Goal: Task Accomplishment & Management: Complete application form

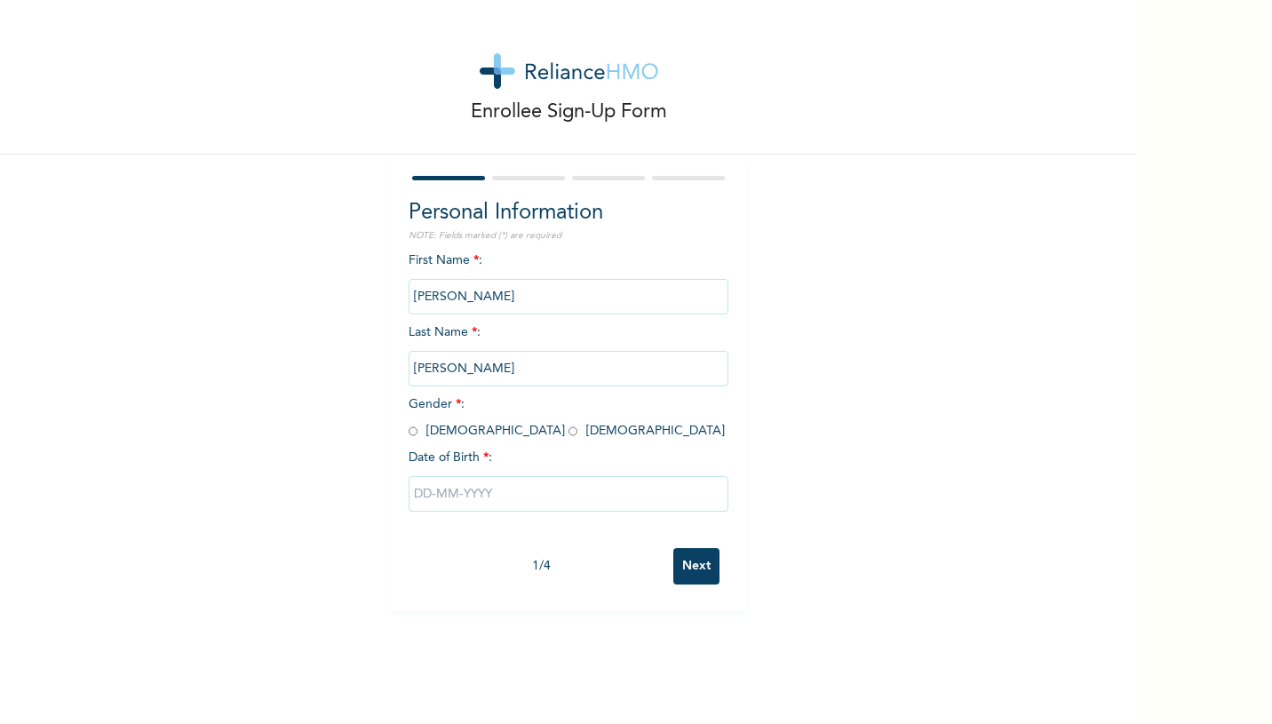
click at [544, 290] on input "[PERSON_NAME]" at bounding box center [569, 297] width 320 height 36
click at [537, 304] on input "[PERSON_NAME]" at bounding box center [569, 297] width 320 height 36
click at [529, 299] on input "[PERSON_NAME]" at bounding box center [569, 297] width 320 height 36
click at [499, 291] on input "[PERSON_NAME]" at bounding box center [569, 297] width 320 height 36
click at [509, 303] on input "[PERSON_NAME]" at bounding box center [569, 297] width 320 height 36
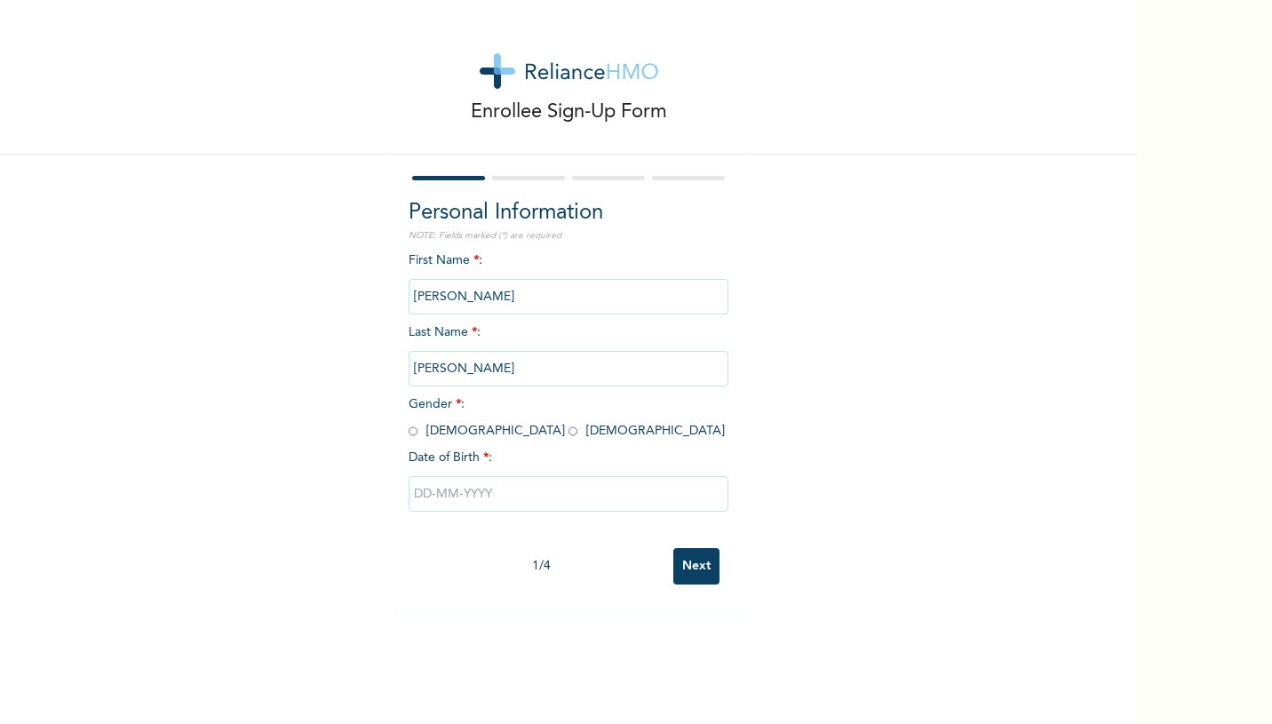
click at [535, 303] on input "[PERSON_NAME]" at bounding box center [569, 297] width 320 height 36
click at [530, 296] on input "[PERSON_NAME]" at bounding box center [569, 297] width 320 height 36
click at [490, 300] on input "[PERSON_NAME]" at bounding box center [569, 297] width 320 height 36
click at [488, 373] on input "[PERSON_NAME]" at bounding box center [569, 369] width 320 height 36
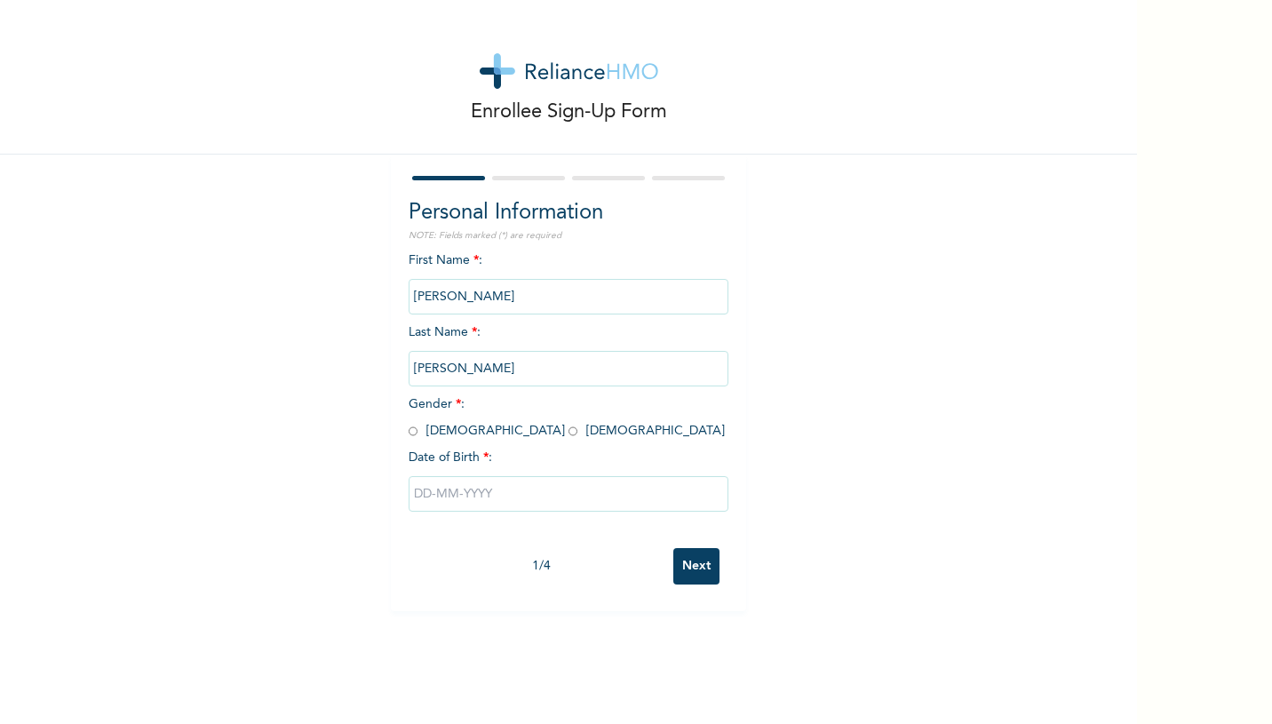
click at [416, 434] on input "radio" at bounding box center [413, 431] width 9 height 17
radio input "true"
click at [473, 494] on input "text" at bounding box center [569, 494] width 320 height 36
select select "8"
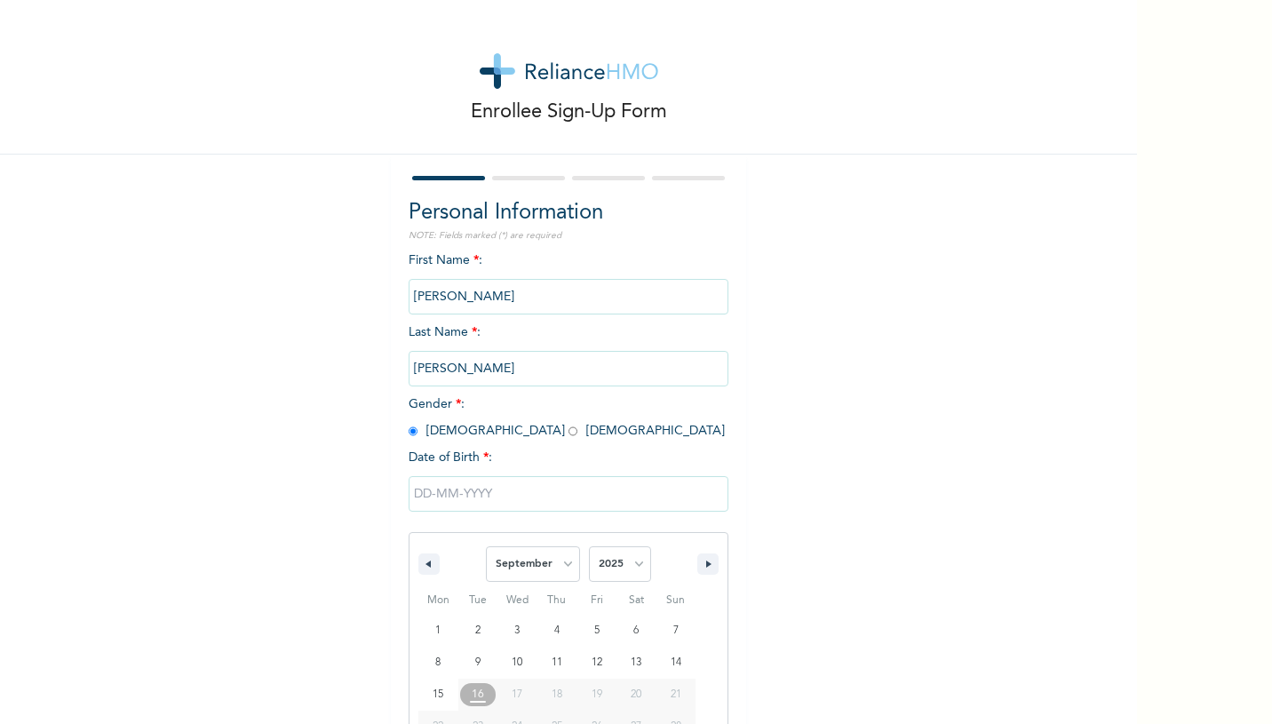
scroll to position [69, 0]
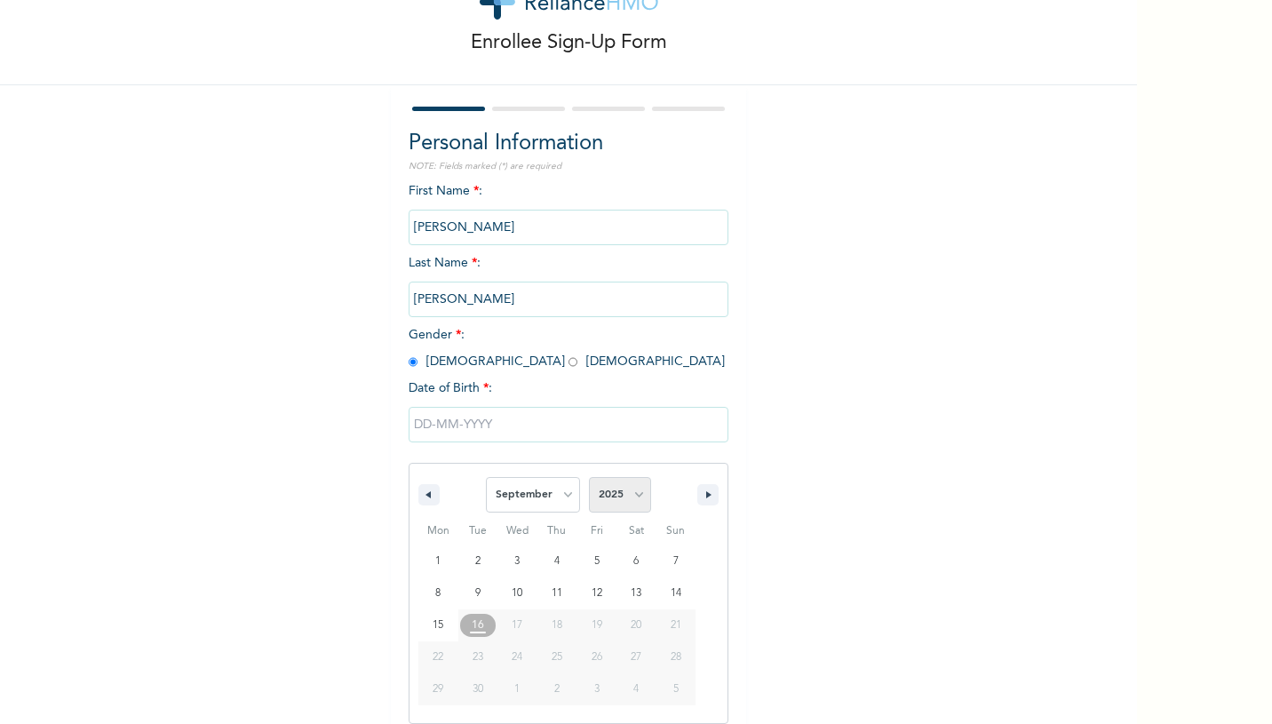
click at [632, 494] on select "2025 2024 2023 2022 2021 2020 2019 2018 2017 2016 2015 2014 2013 2012 2011 2010…" at bounding box center [620, 495] width 62 height 36
select select "1992"
click at [589, 477] on select "2025 2024 2023 2022 2021 2020 2019 2018 2017 2016 2015 2014 2013 2012 2011 2010…" at bounding box center [620, 495] width 62 height 36
click at [537, 493] on select "January February March April May June July August September October November De…" at bounding box center [533, 495] width 94 height 36
select select "7"
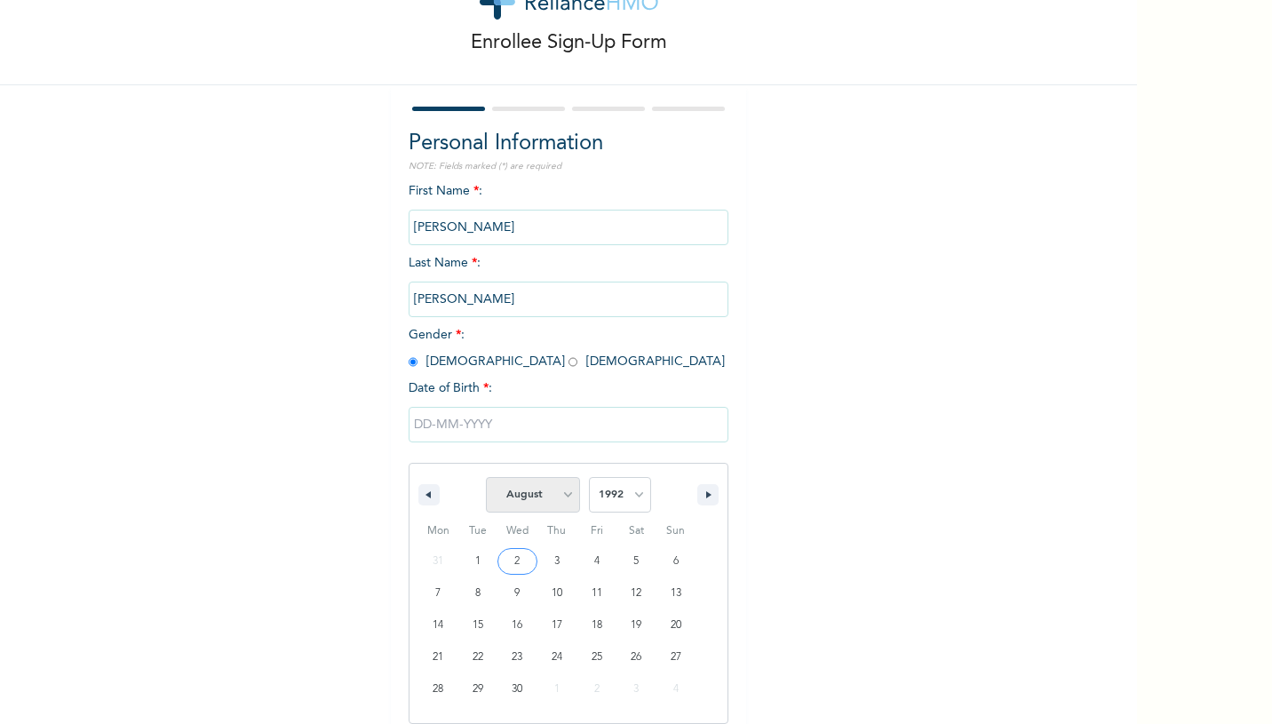
click at [487, 477] on select "January February March April May June July August September October November De…" at bounding box center [533, 495] width 94 height 36
type input "[DATE]"
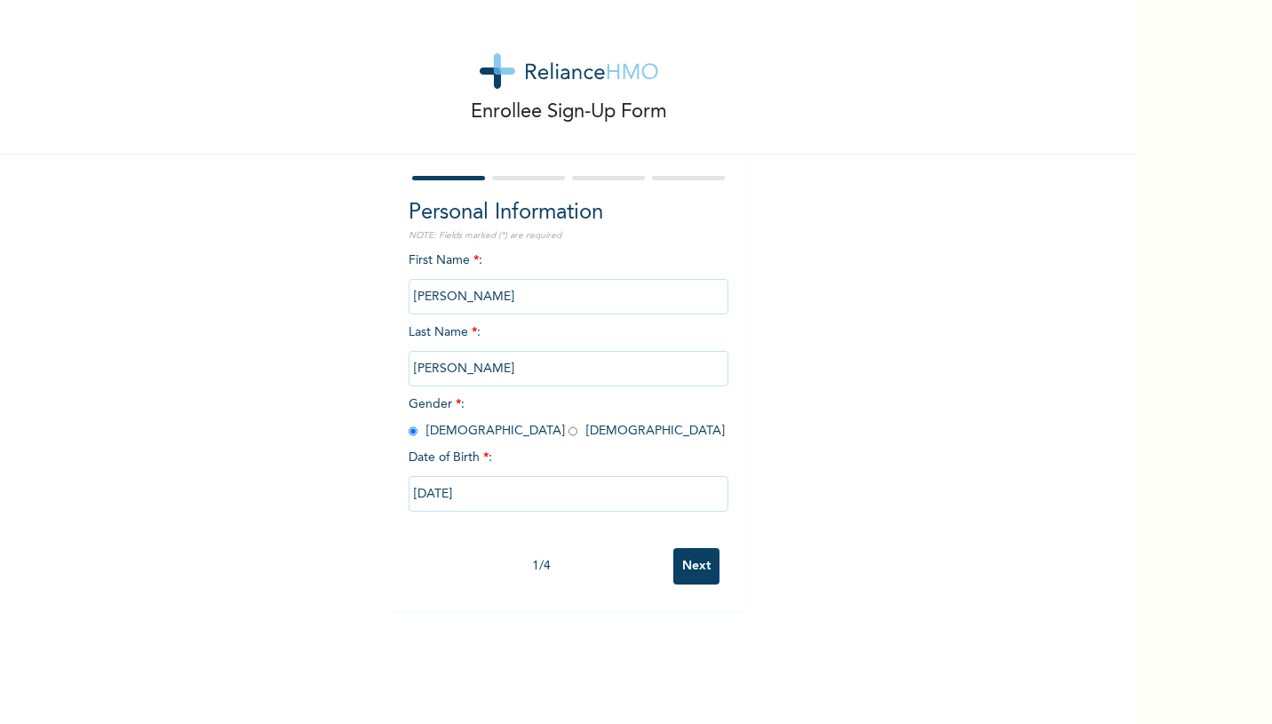
click at [527, 289] on input "[PERSON_NAME]" at bounding box center [569, 297] width 320 height 36
click at [696, 561] on input "Next" at bounding box center [696, 566] width 46 height 36
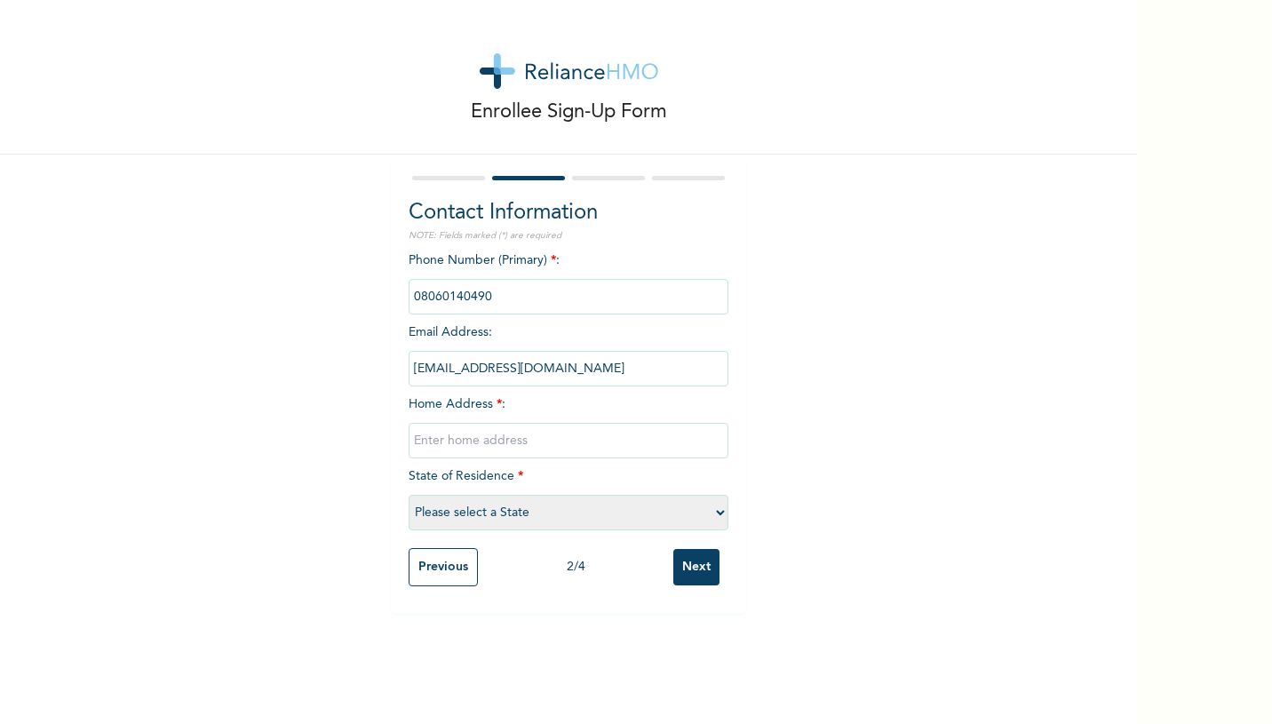
click at [548, 296] on input "phone" at bounding box center [569, 297] width 320 height 36
click at [562, 369] on input "[EMAIL_ADDRESS][DOMAIN_NAME]" at bounding box center [569, 369] width 320 height 36
click at [544, 439] on input "text" at bounding box center [569, 441] width 320 height 36
type input "P"
type input "[STREET_ADDRESS][PERSON_NAME][PERSON_NAME]"
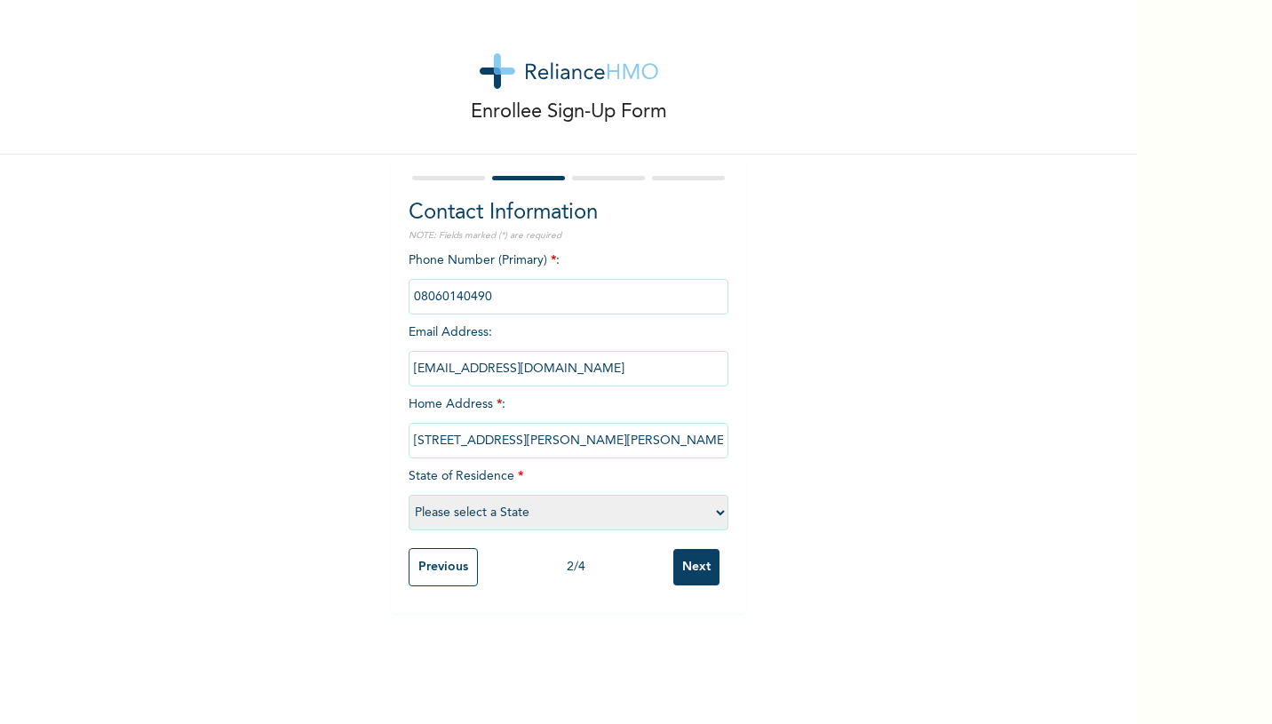
click at [514, 522] on select "Please select a State [PERSON_NAME] (FCT) [PERSON_NAME] Ibom [GEOGRAPHIC_DATA] …" at bounding box center [569, 513] width 320 height 36
select select "15"
click at [409, 495] on select "Please select a State [PERSON_NAME] (FCT) [PERSON_NAME] Ibom [GEOGRAPHIC_DATA] …" at bounding box center [569, 513] width 320 height 36
click at [681, 569] on input "Next" at bounding box center [696, 567] width 46 height 36
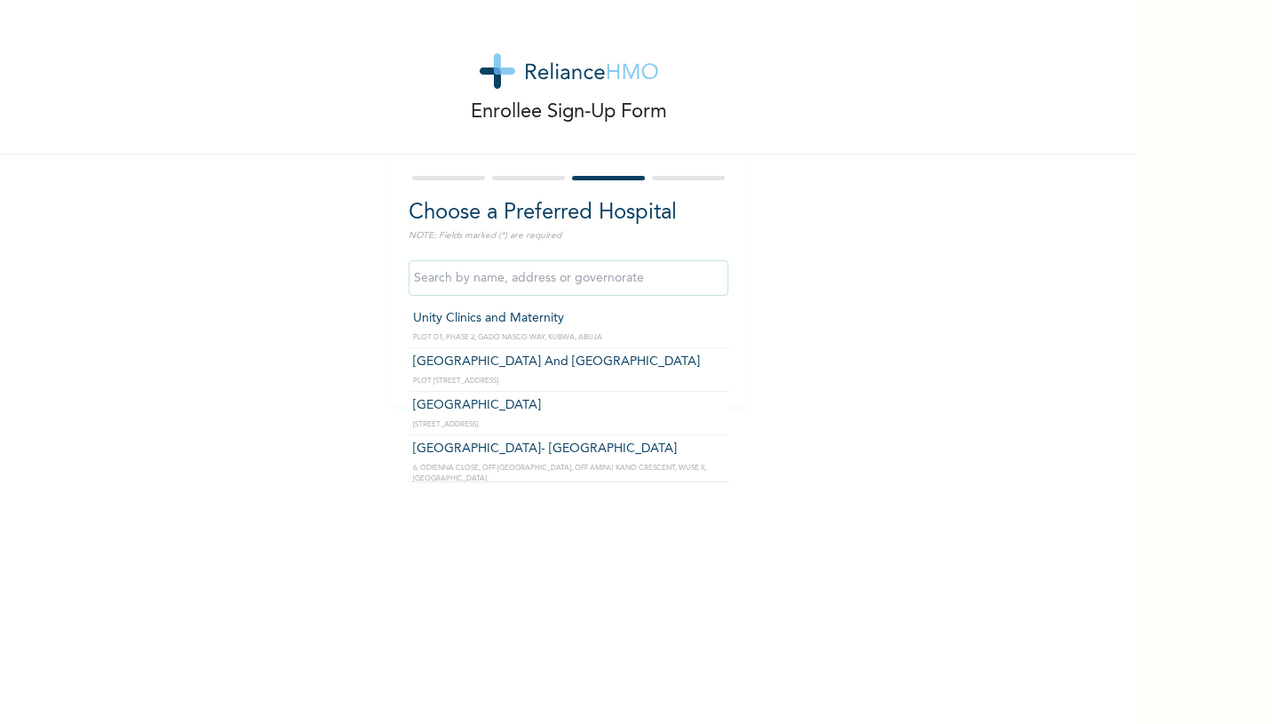
click at [519, 274] on input "text" at bounding box center [569, 278] width 320 height 36
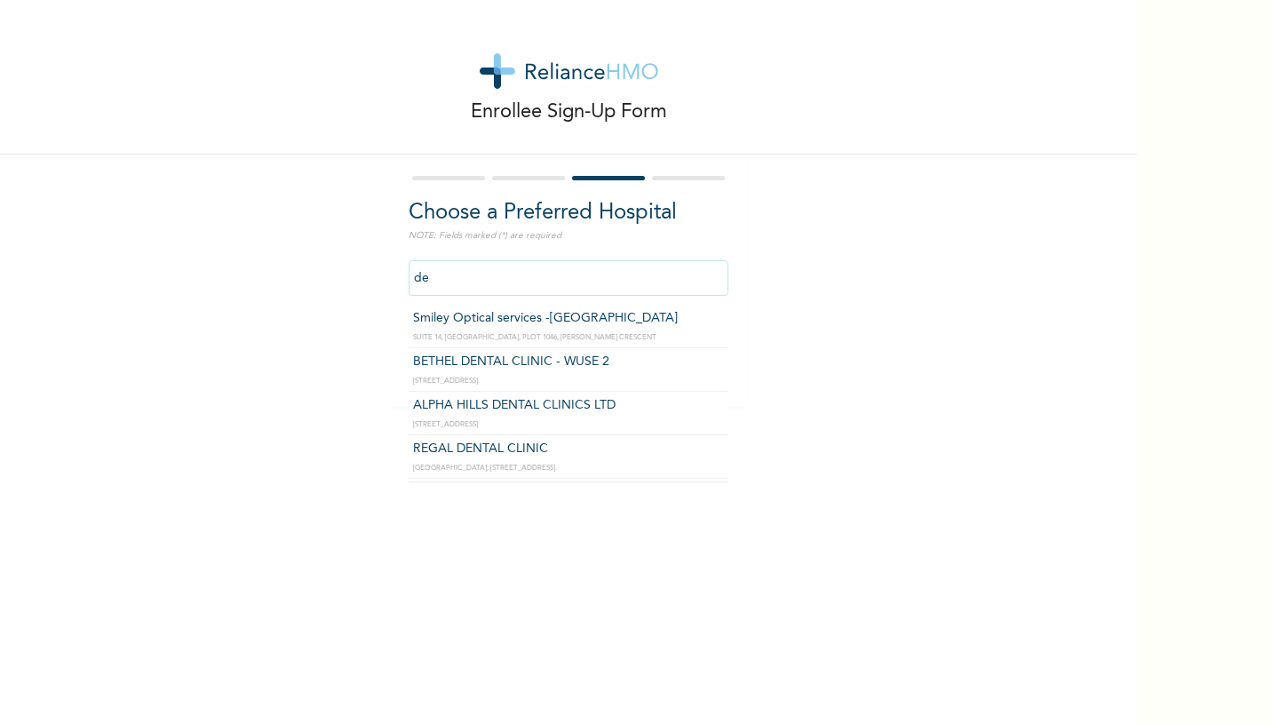
type input "d"
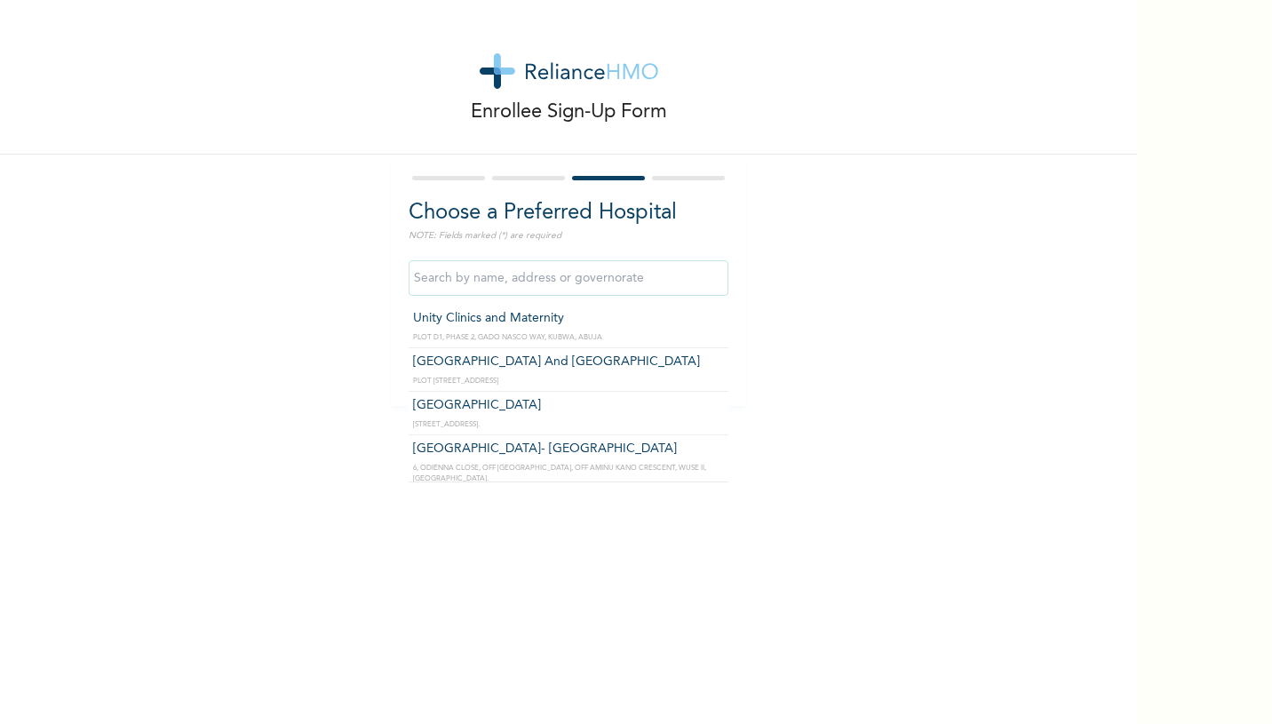
click at [274, 327] on div "Enrollee Sign-Up Form Choose a Preferred Hospital NOTE: Fields marked (*) are r…" at bounding box center [568, 203] width 1137 height 406
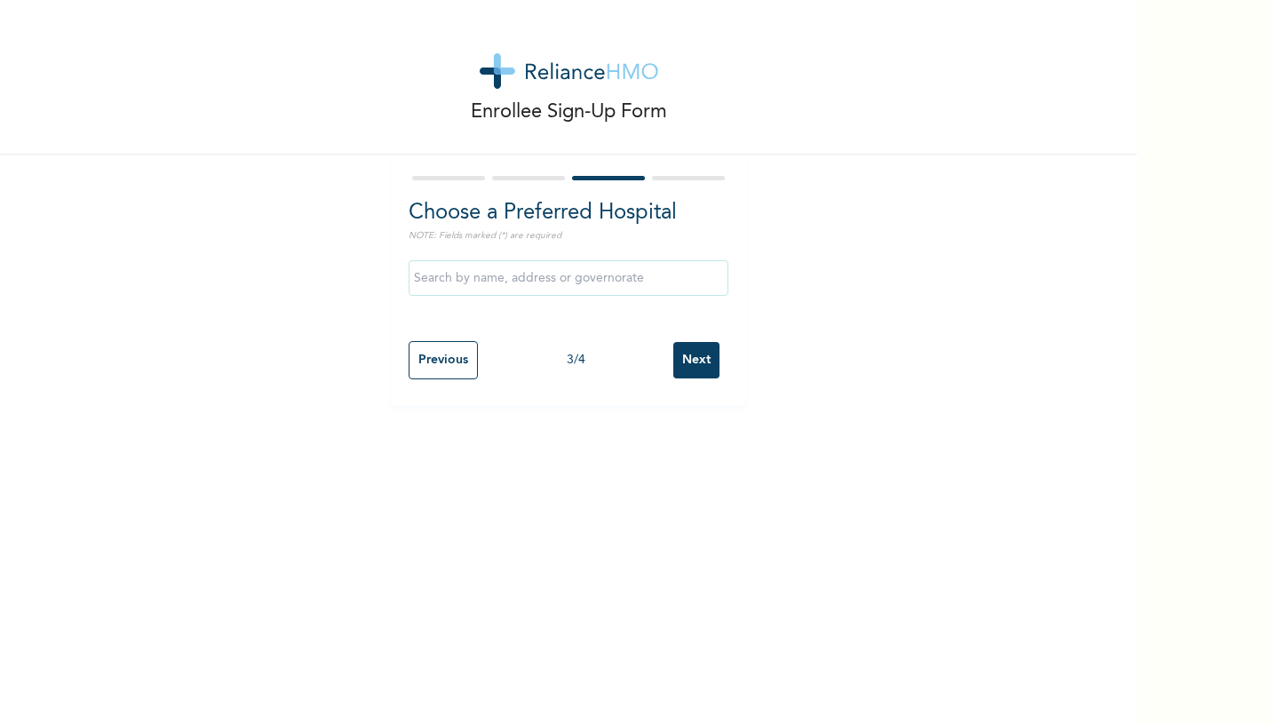
click at [456, 283] on input "text" at bounding box center [569, 278] width 320 height 36
type input "d"
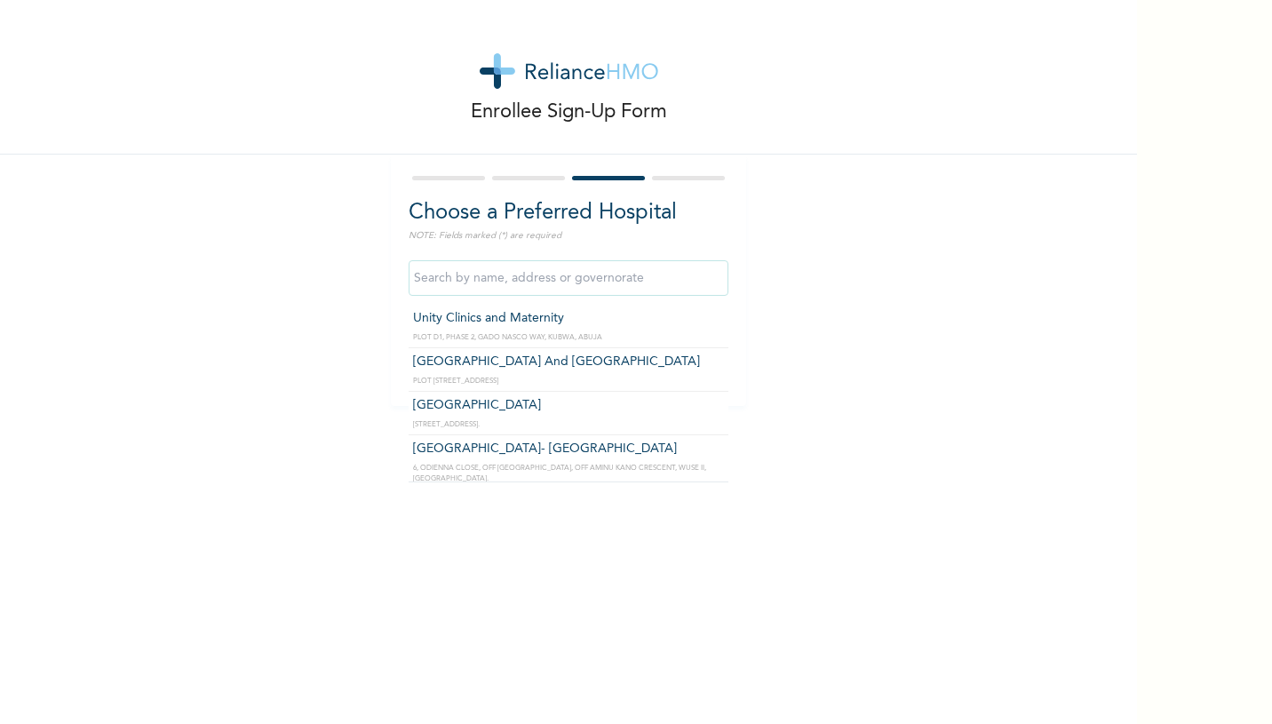
type input "h"
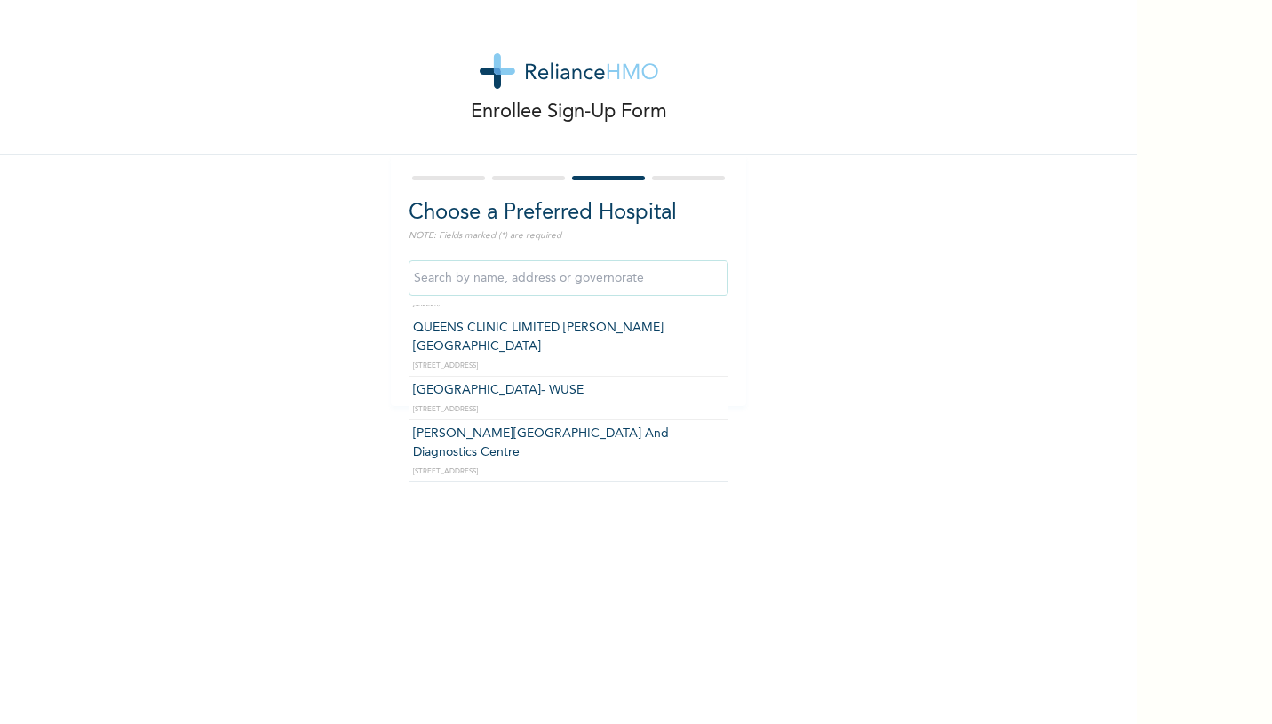
scroll to position [321, 0]
click at [860, 320] on div "Enrollee Sign-Up Form Choose a Preferred Hospital NOTE: Fields marked (*) are r…" at bounding box center [568, 203] width 1137 height 406
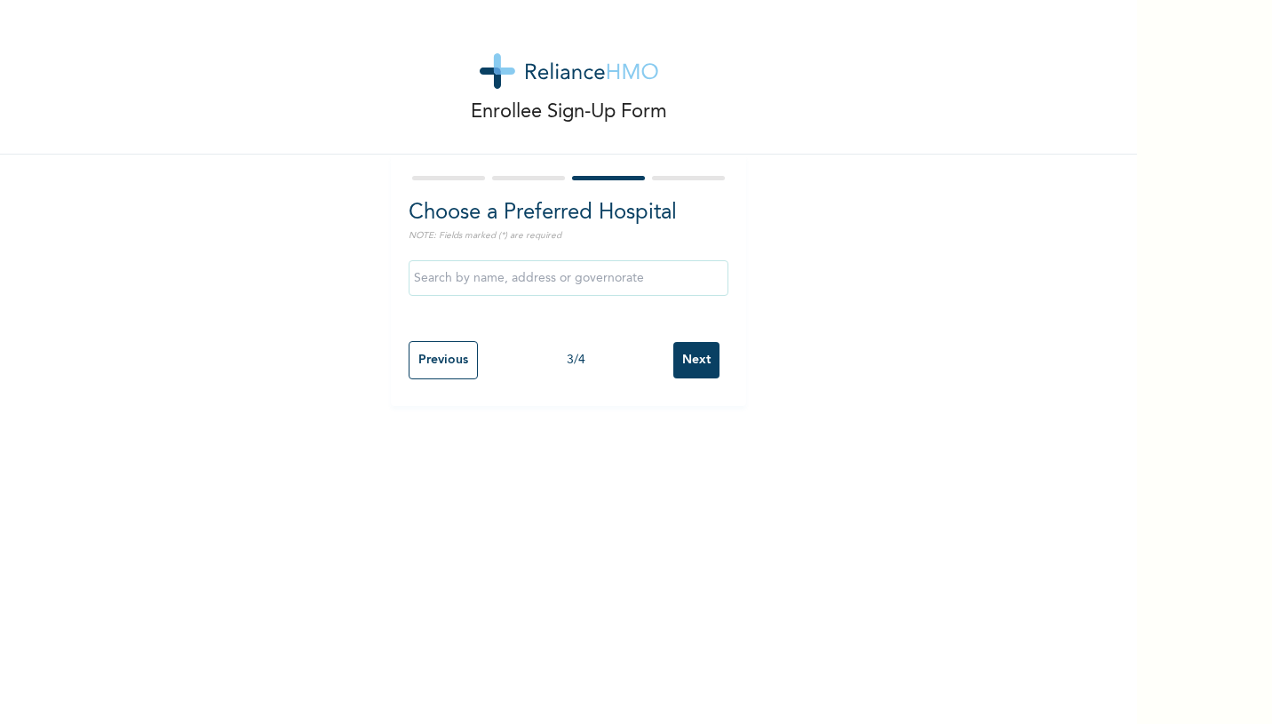
click at [695, 360] on input "Next" at bounding box center [696, 360] width 46 height 36
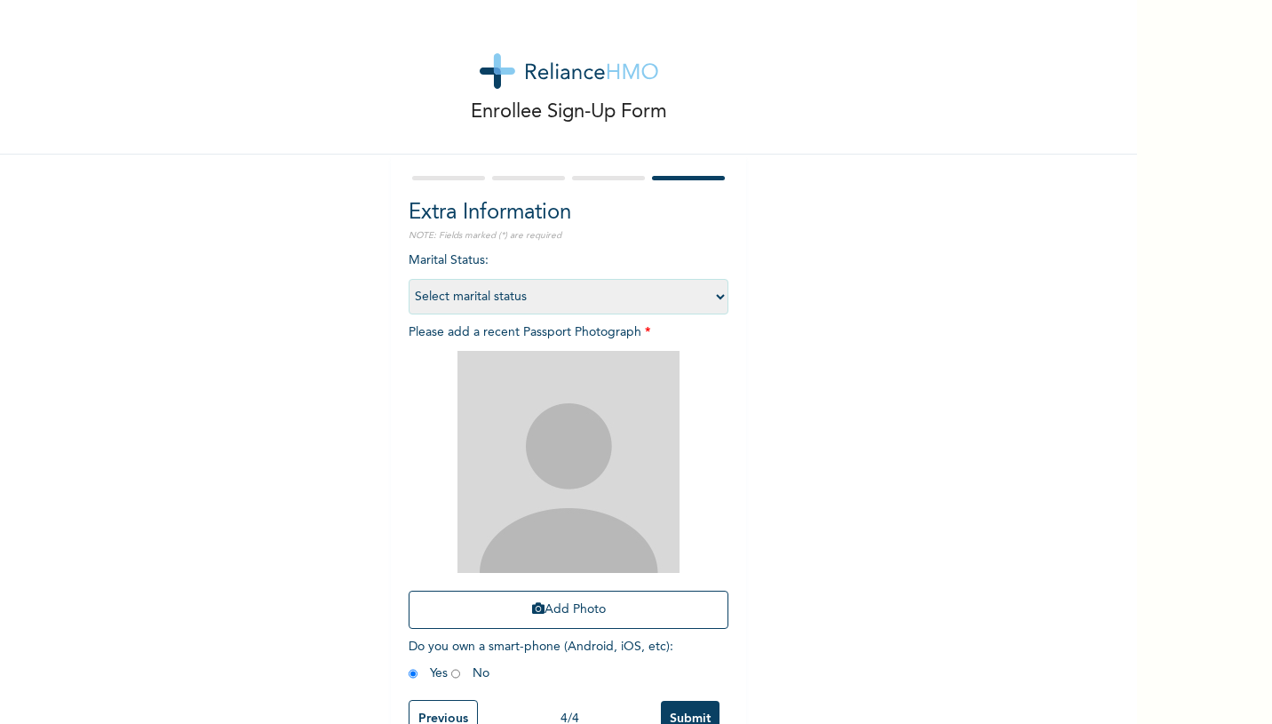
click at [698, 299] on select "Select marital status [DEMOGRAPHIC_DATA] Married [DEMOGRAPHIC_DATA] Widow/[DEMO…" at bounding box center [569, 297] width 320 height 36
select select "2"
click at [409, 279] on select "Select marital status [DEMOGRAPHIC_DATA] Married [DEMOGRAPHIC_DATA] Widow/[DEMO…" at bounding box center [569, 297] width 320 height 36
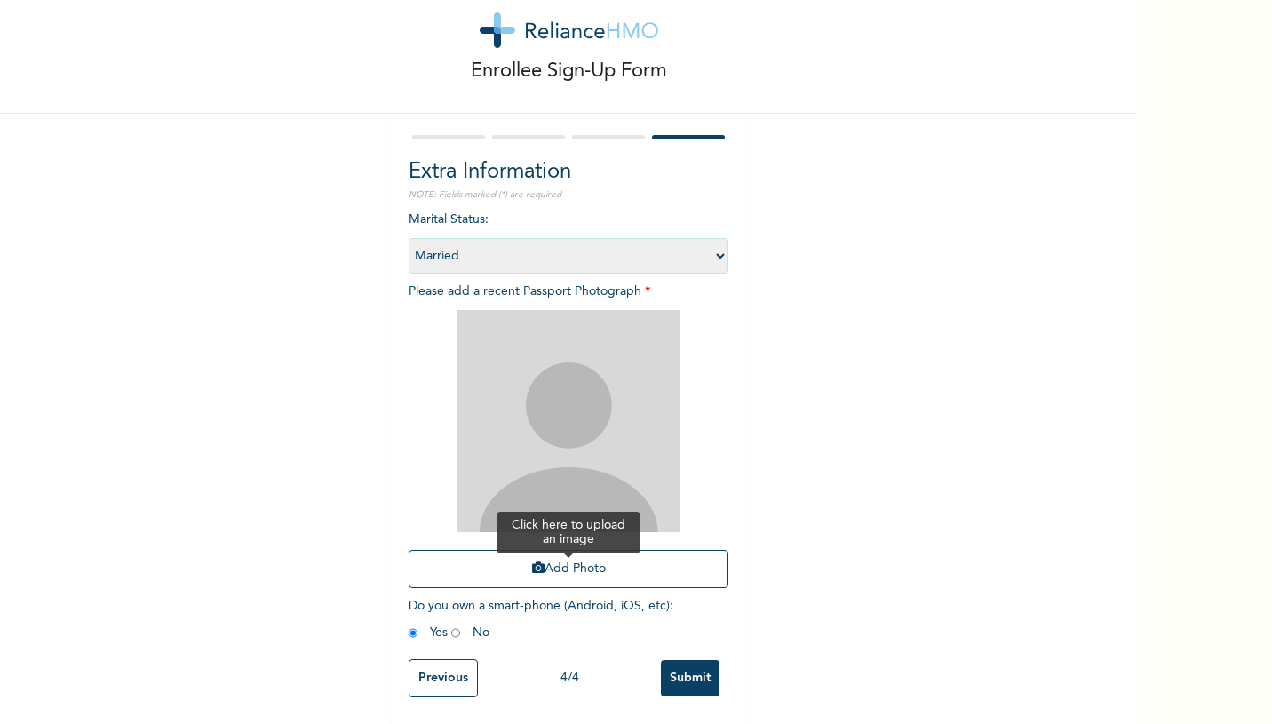
click at [578, 567] on button "Add Photo" at bounding box center [569, 569] width 320 height 38
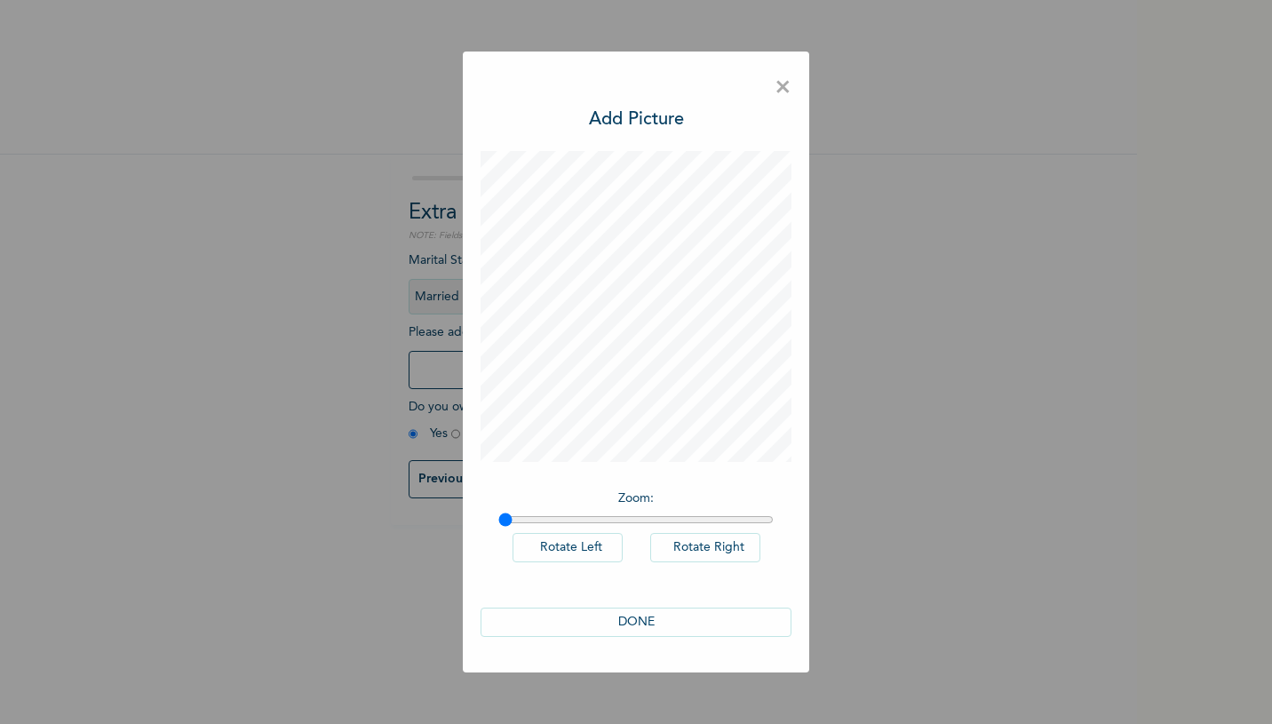
scroll to position [0, 0]
click at [676, 623] on button "DONE" at bounding box center [636, 622] width 311 height 29
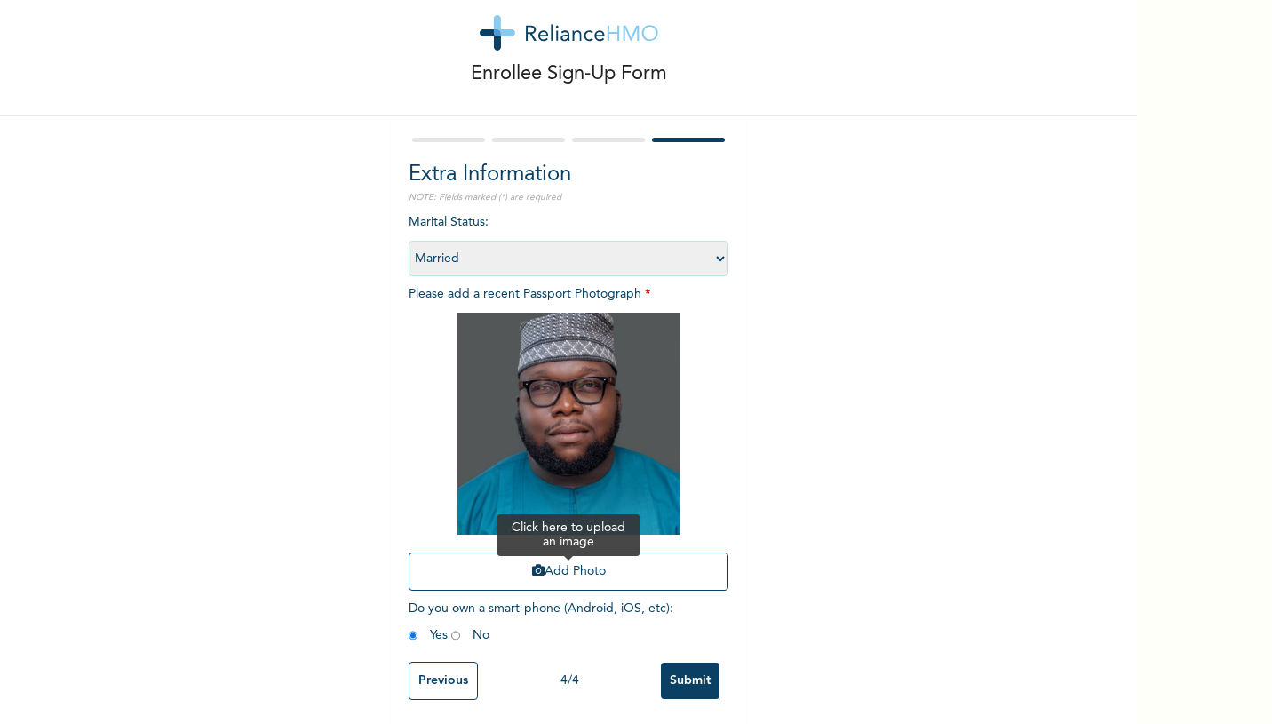
scroll to position [43, 0]
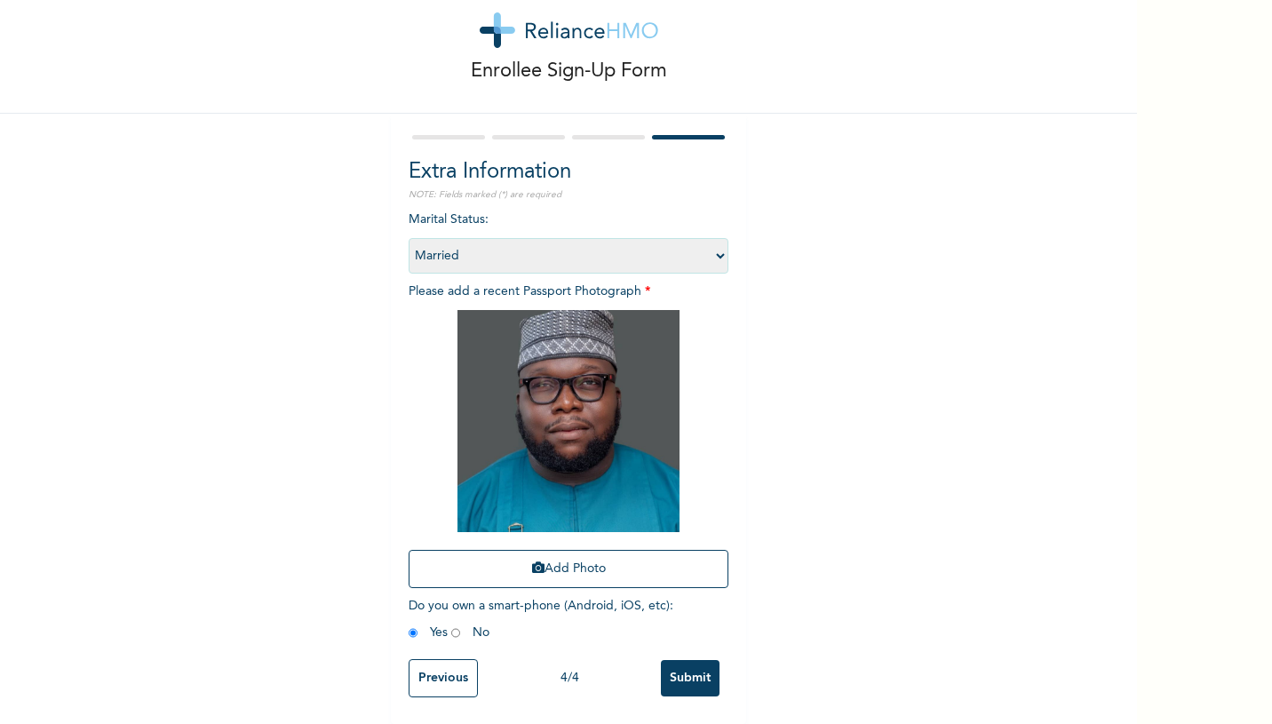
click at [685, 677] on input "Submit" at bounding box center [690, 678] width 59 height 36
